Goal: Task Accomplishment & Management: Use online tool/utility

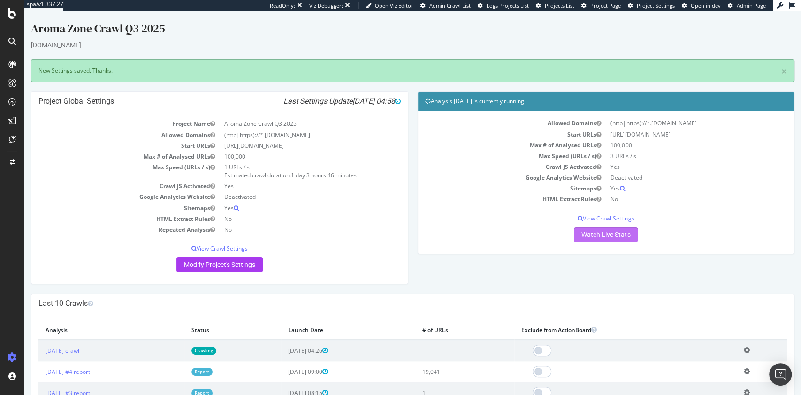
scroll to position [85, 0]
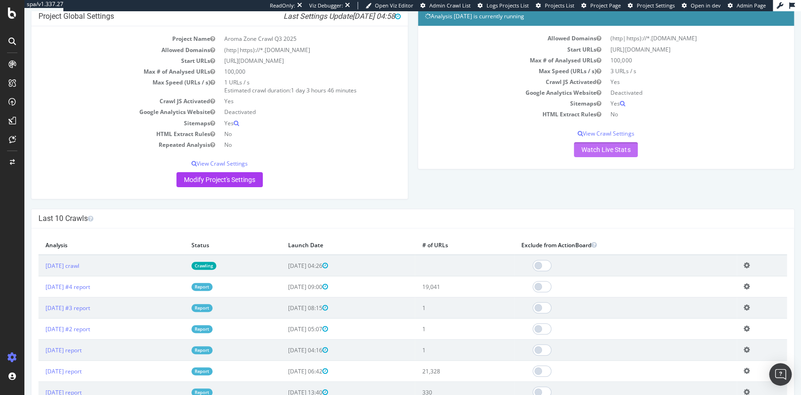
drag, startPoint x: 24, startPoint y: 11, endPoint x: 578, endPoint y: 149, distance: 570.9
click at [578, 149] on link "Watch Live Stats" at bounding box center [606, 149] width 64 height 15
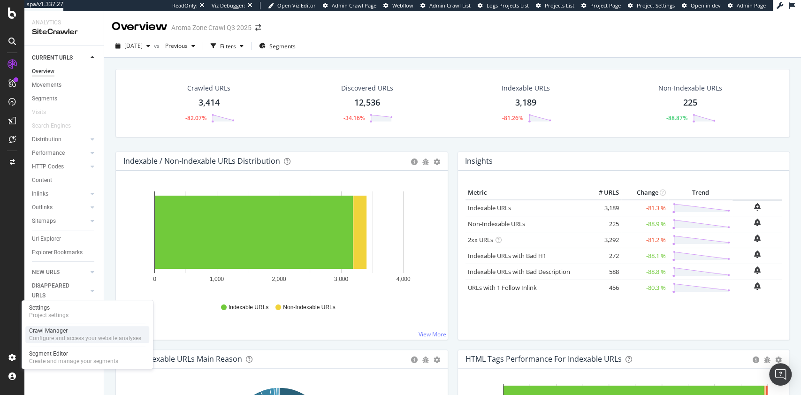
click at [53, 326] on div "Crawl Manager Configure and access your website analyses" at bounding box center [87, 334] width 124 height 17
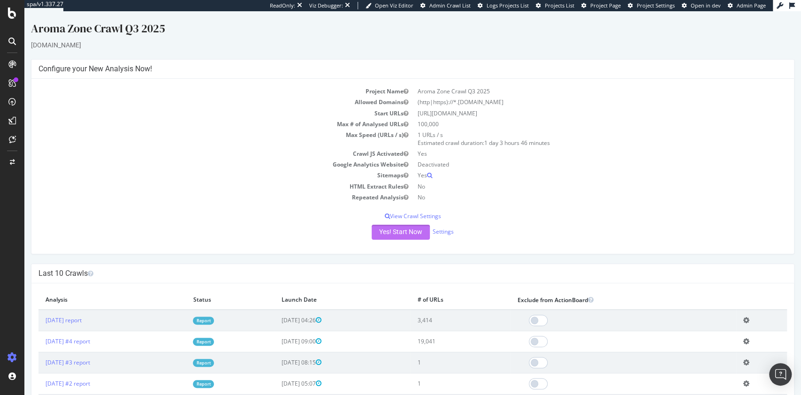
click at [395, 234] on button "Yes! Start Now" at bounding box center [401, 232] width 58 height 15
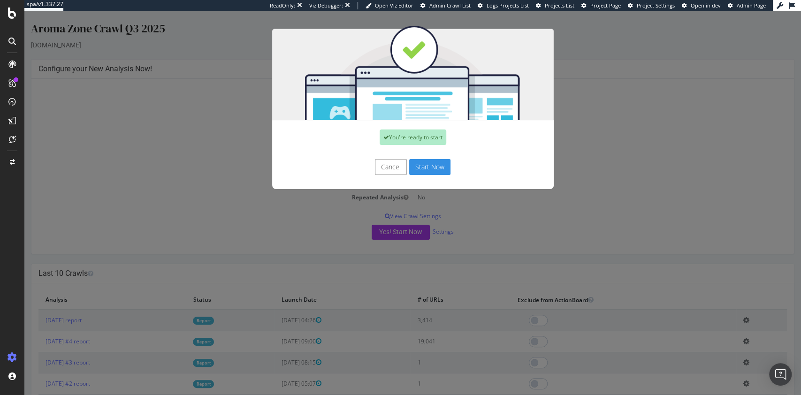
click at [425, 169] on button "Start Now" at bounding box center [429, 167] width 41 height 16
